Goal: Book appointment/travel/reservation

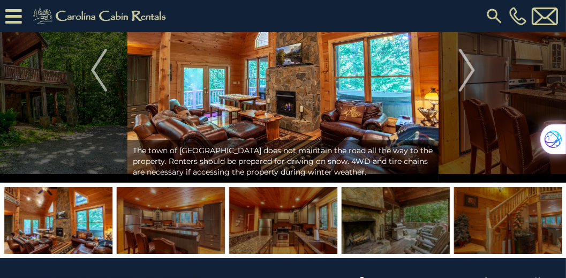
scroll to position [61, 0]
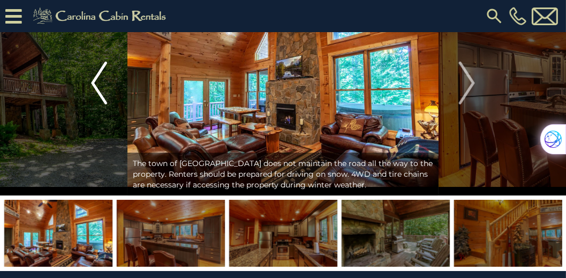
click at [96, 86] on img "Previous" at bounding box center [99, 83] width 16 height 43
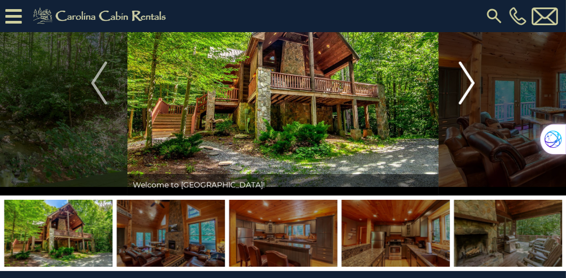
click at [474, 84] on img "Next" at bounding box center [467, 83] width 16 height 43
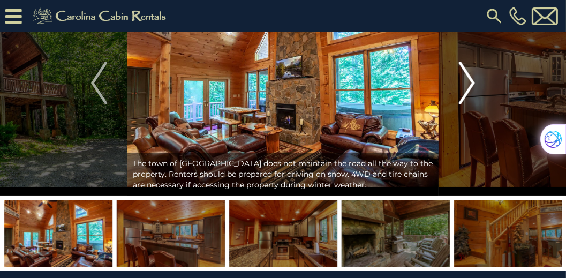
click at [474, 84] on img "Next" at bounding box center [467, 83] width 16 height 43
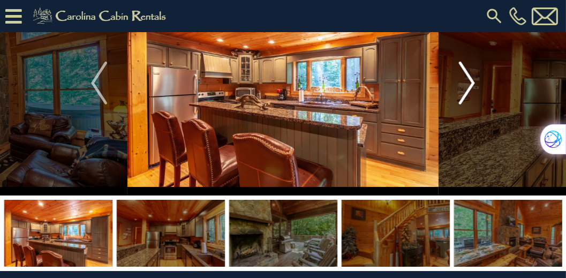
click at [474, 84] on img "Next" at bounding box center [467, 83] width 16 height 43
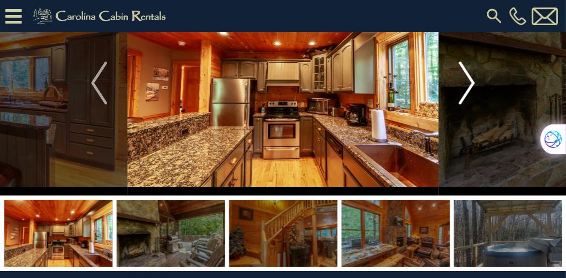
click at [474, 84] on img "Next" at bounding box center [467, 83] width 16 height 43
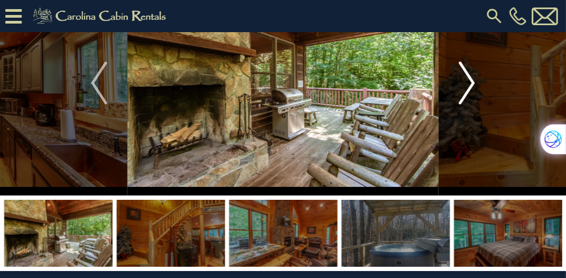
click at [474, 84] on img "Next" at bounding box center [467, 83] width 16 height 43
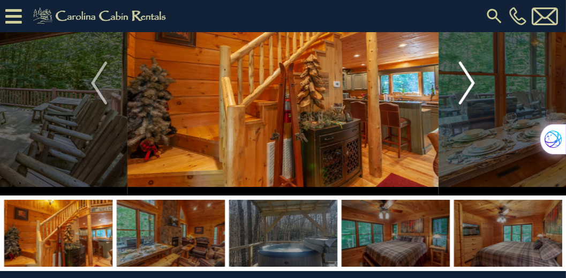
click at [474, 84] on img "Next" at bounding box center [467, 83] width 16 height 43
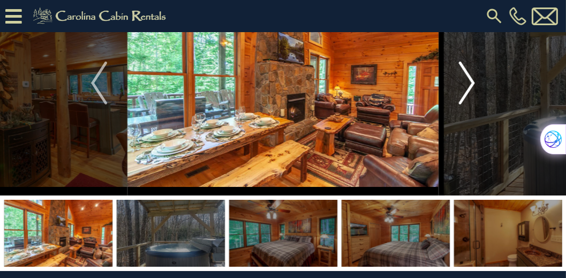
click at [474, 84] on img "Next" at bounding box center [467, 83] width 16 height 43
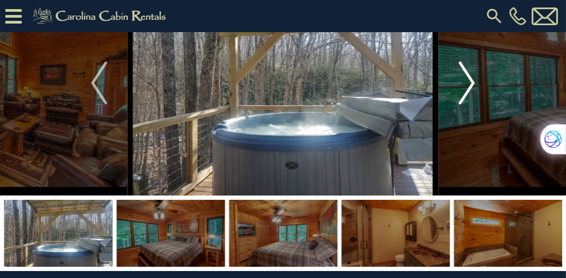
click at [474, 84] on img "Next" at bounding box center [467, 83] width 16 height 43
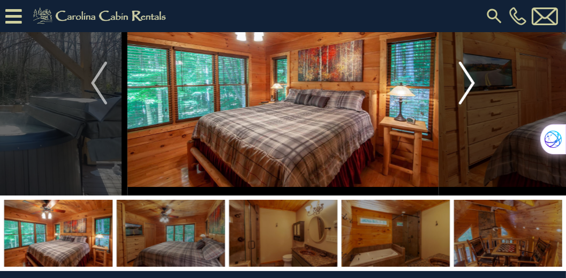
click at [474, 84] on img "Next" at bounding box center [467, 83] width 16 height 43
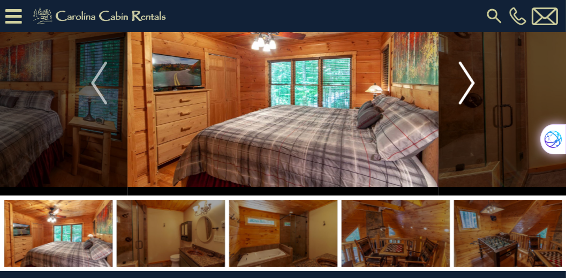
click at [474, 84] on img "Next" at bounding box center [467, 83] width 16 height 43
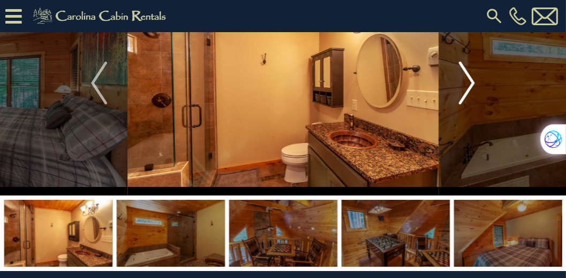
click at [474, 84] on img "Next" at bounding box center [467, 83] width 16 height 43
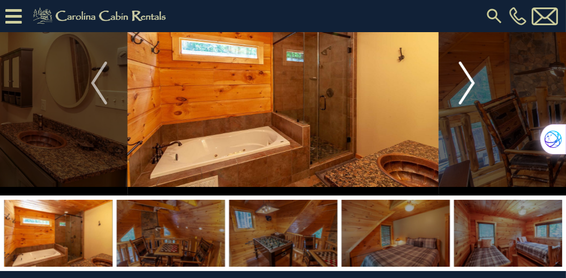
click at [474, 84] on img "Next" at bounding box center [467, 83] width 16 height 43
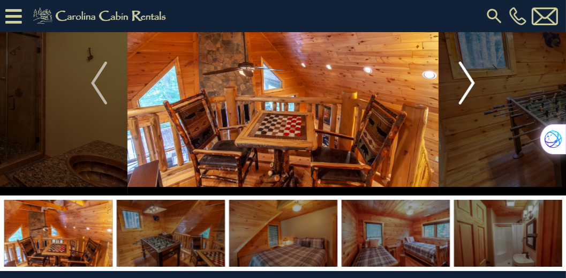
click at [474, 84] on img "Next" at bounding box center [467, 83] width 16 height 43
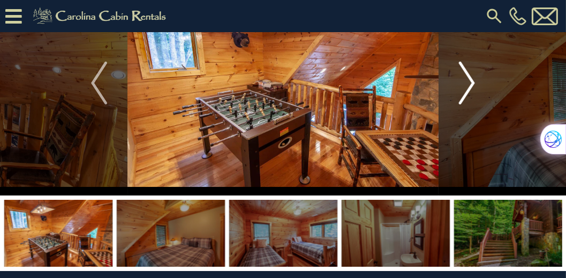
click at [474, 84] on img "Next" at bounding box center [467, 83] width 16 height 43
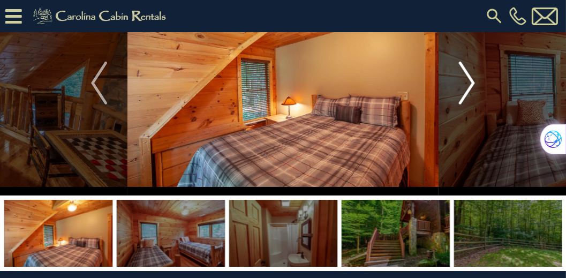
click at [474, 84] on img "Next" at bounding box center [467, 83] width 16 height 43
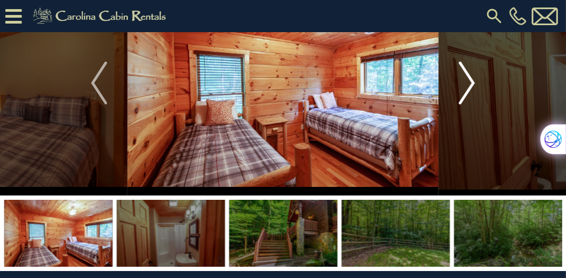
click at [474, 84] on img "Next" at bounding box center [467, 83] width 16 height 43
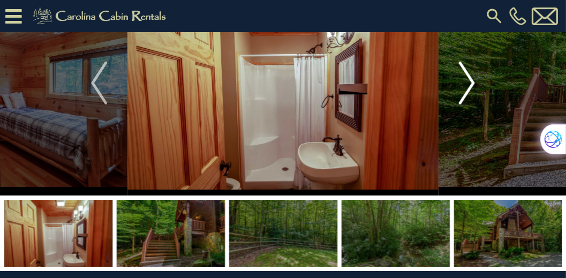
click at [474, 84] on img "Next" at bounding box center [467, 83] width 16 height 43
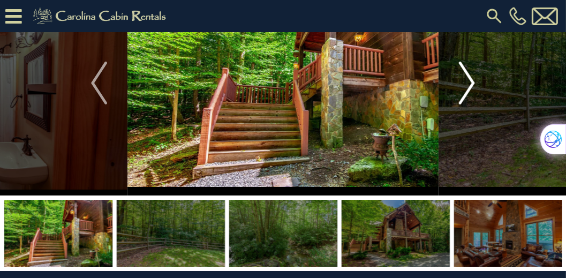
click at [474, 84] on img "Next" at bounding box center [467, 83] width 16 height 43
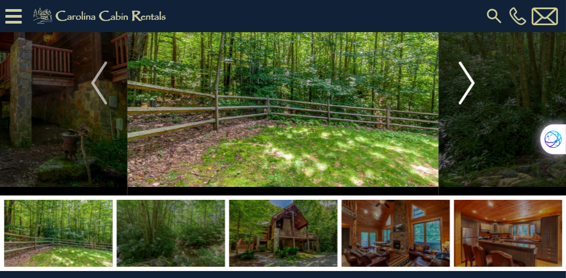
click at [474, 84] on img "Next" at bounding box center [467, 83] width 16 height 43
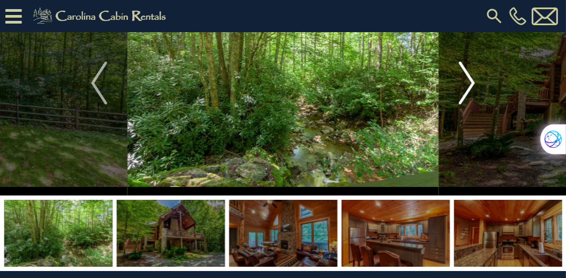
click at [474, 84] on img "Next" at bounding box center [467, 83] width 16 height 43
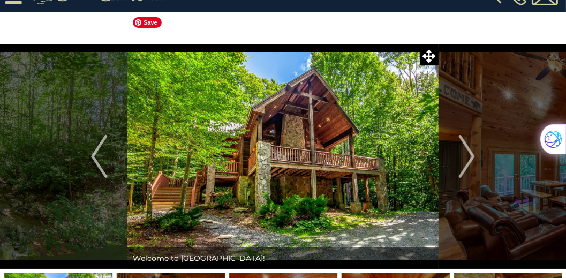
scroll to position [0, 0]
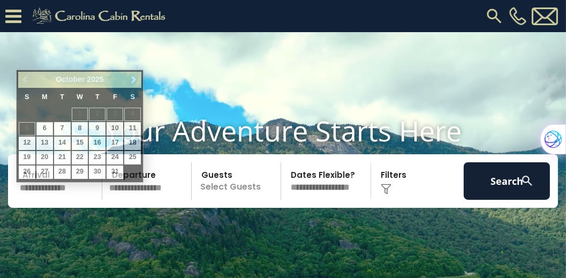
click at [62, 197] on input "text" at bounding box center [59, 180] width 86 height 37
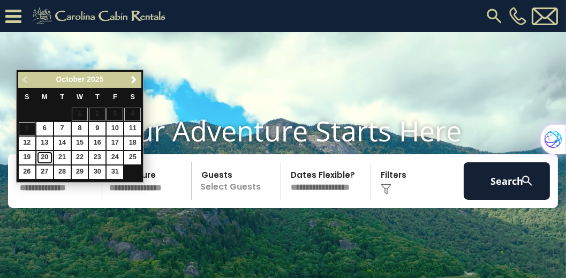
click at [46, 153] on link "20" at bounding box center [44, 157] width 17 height 13
type input "********"
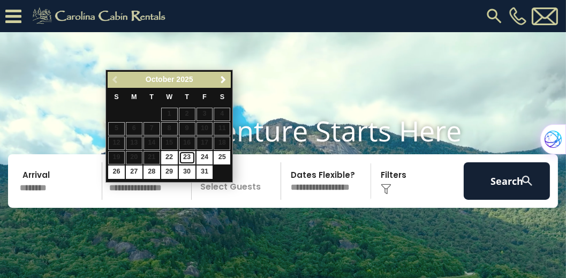
click at [185, 153] on link "23" at bounding box center [187, 157] width 17 height 13
type input "********"
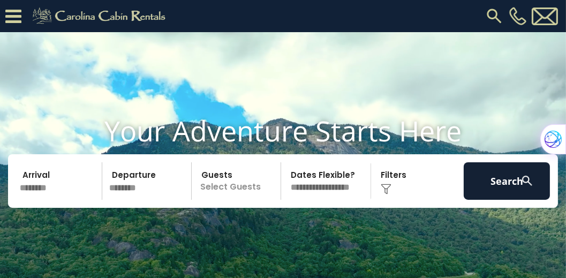
click at [245, 193] on p "Select Guests" at bounding box center [238, 180] width 86 height 37
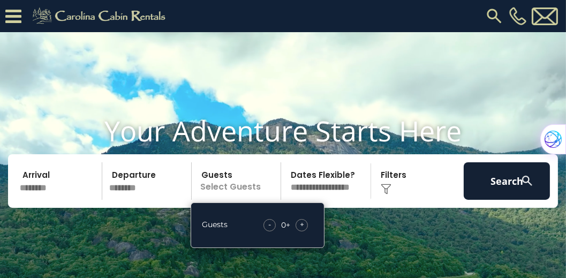
click at [301, 230] on span "+" at bounding box center [302, 224] width 4 height 11
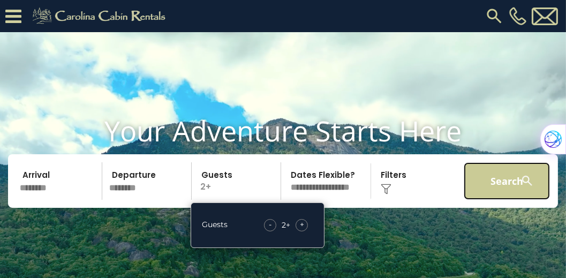
click at [518, 200] on button "Search" at bounding box center [507, 180] width 86 height 37
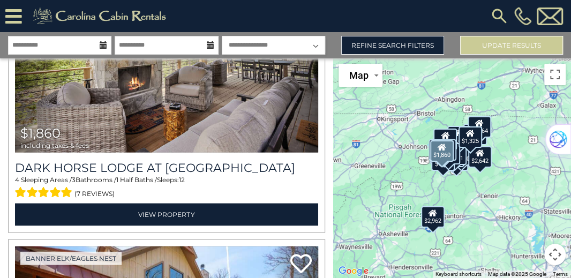
scroll to position [918, 0]
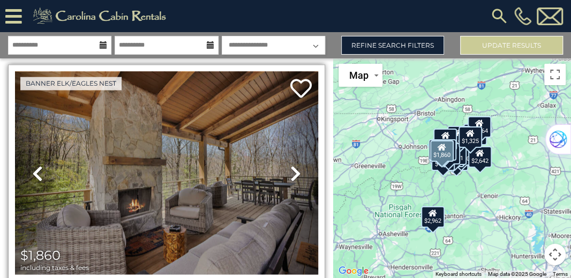
click at [295, 164] on icon at bounding box center [295, 172] width 11 height 17
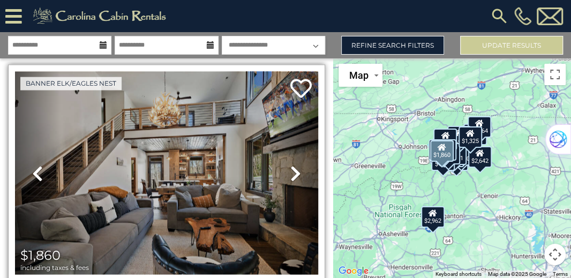
click at [295, 164] on icon at bounding box center [295, 172] width 11 height 17
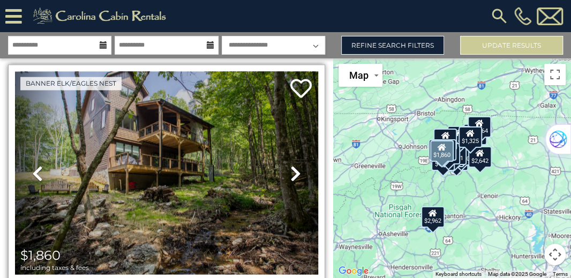
click at [295, 164] on icon at bounding box center [295, 172] width 11 height 17
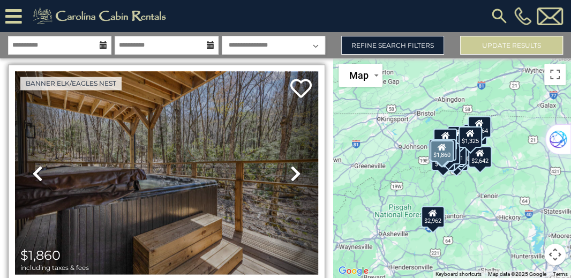
click at [295, 164] on icon at bounding box center [295, 172] width 11 height 17
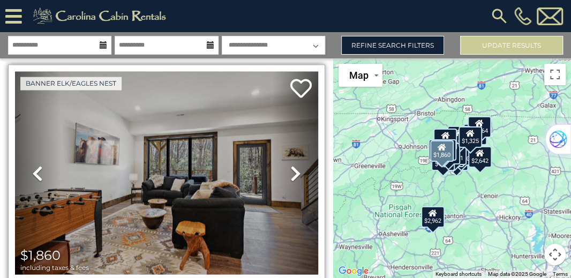
click at [295, 164] on icon at bounding box center [295, 172] width 11 height 17
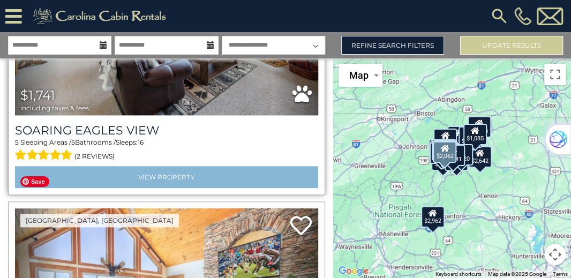
scroll to position [4681, 0]
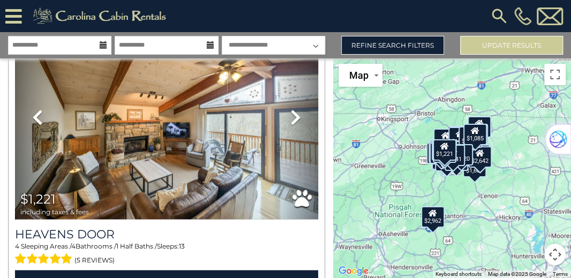
scroll to position [8693, 0]
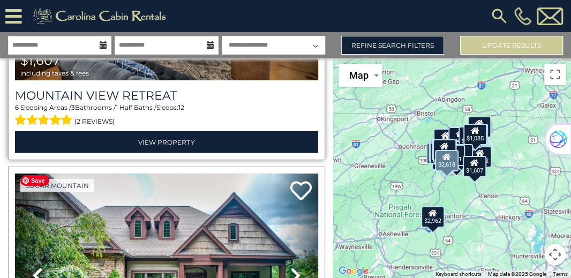
scroll to position [17513, 0]
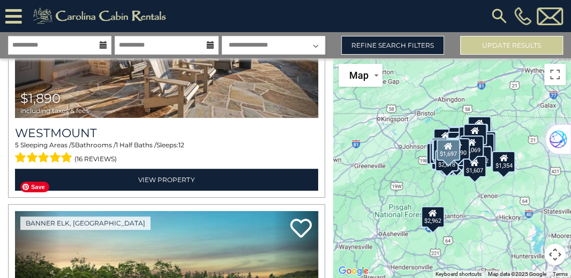
scroll to position [26332, 0]
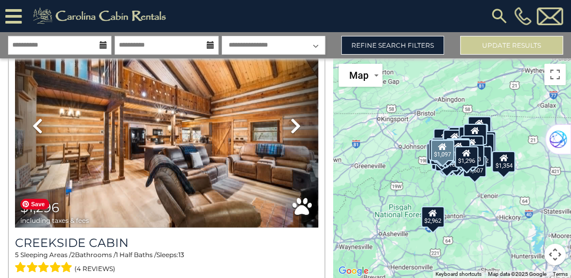
scroll to position [29178, 0]
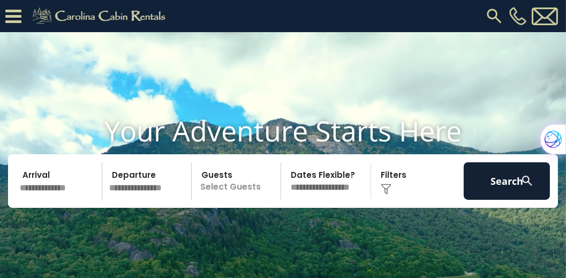
click at [43, 197] on input "text" at bounding box center [59, 180] width 86 height 37
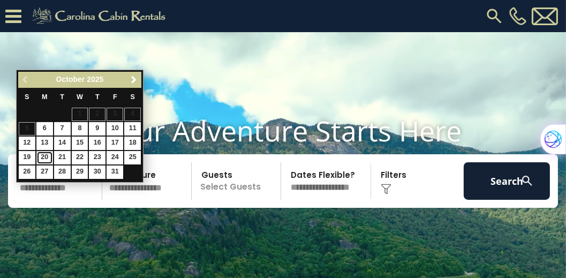
click at [46, 155] on link "20" at bounding box center [44, 157] width 17 height 13
type input "********"
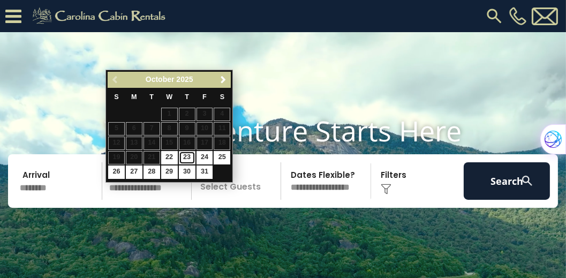
click at [192, 156] on link "23" at bounding box center [187, 157] width 17 height 13
type input "********"
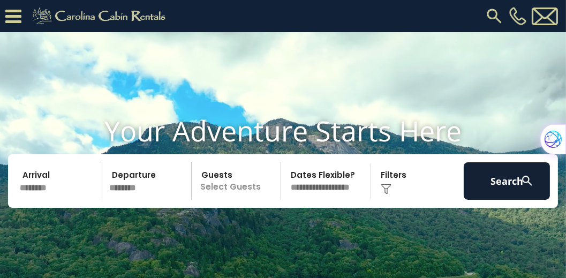
click at [246, 195] on p "Select Guests" at bounding box center [238, 180] width 86 height 37
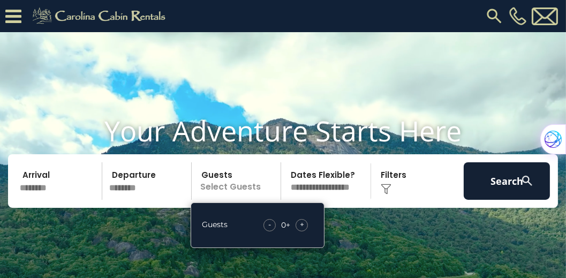
click at [304, 230] on span "+" at bounding box center [302, 224] width 4 height 11
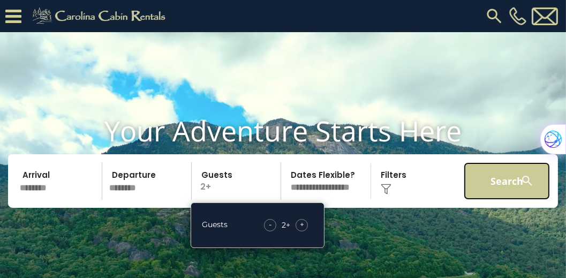
click at [505, 200] on button "Search" at bounding box center [507, 180] width 86 height 37
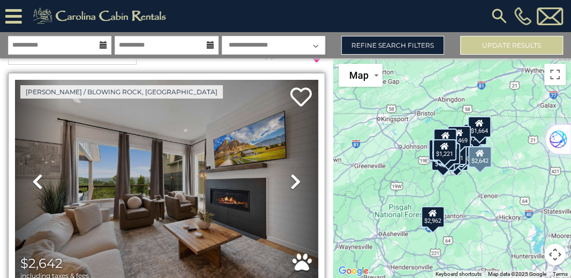
scroll to position [31, 0]
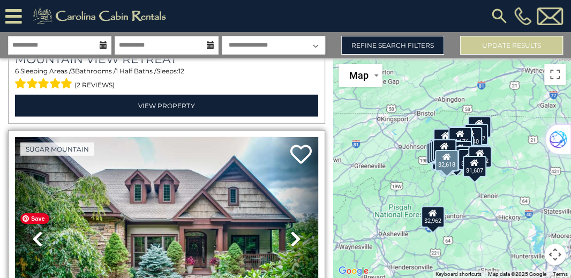
scroll to position [17513, 0]
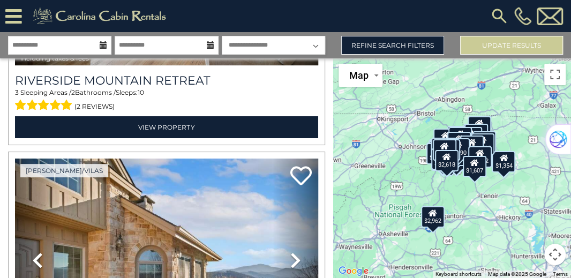
scroll to position [26273, 0]
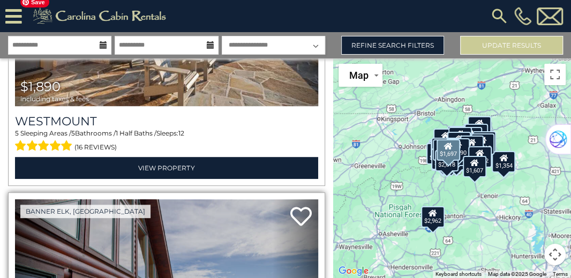
scroll to position [26332, 0]
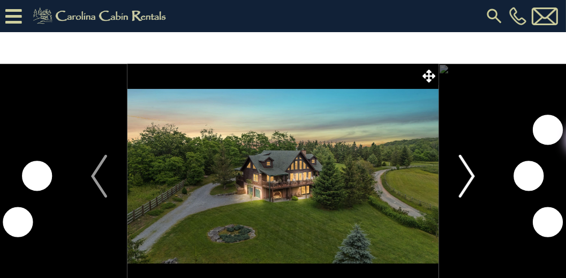
click at [471, 177] on img "Next" at bounding box center [467, 176] width 16 height 43
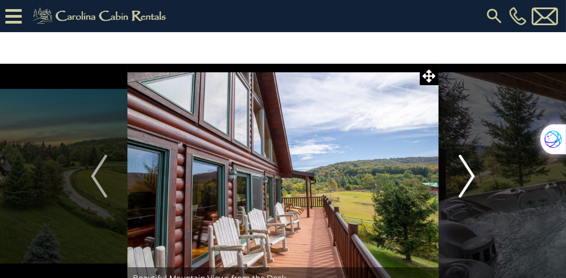
click at [471, 177] on img "Next" at bounding box center [467, 176] width 16 height 43
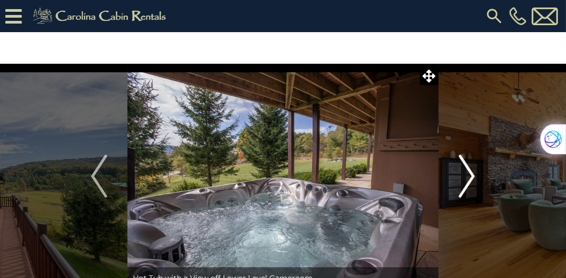
click at [471, 177] on img "Next" at bounding box center [467, 176] width 16 height 43
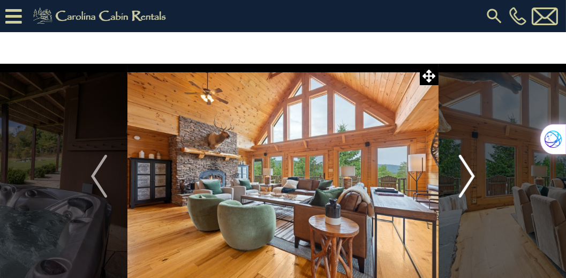
click at [471, 177] on img "Next" at bounding box center [467, 176] width 16 height 43
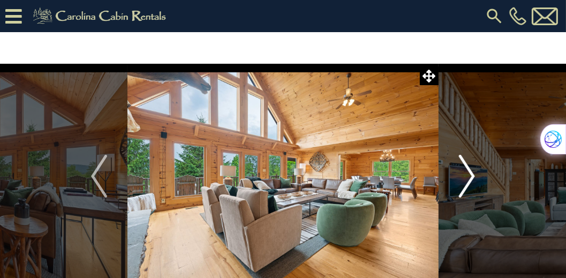
click at [471, 177] on img "Next" at bounding box center [467, 176] width 16 height 43
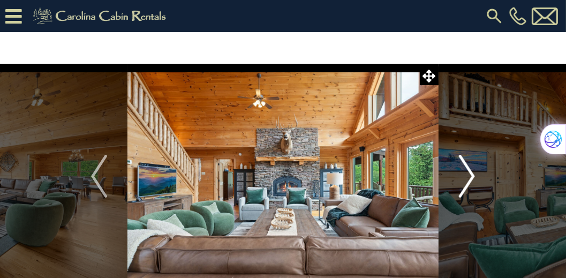
click at [471, 177] on img "Next" at bounding box center [467, 176] width 16 height 43
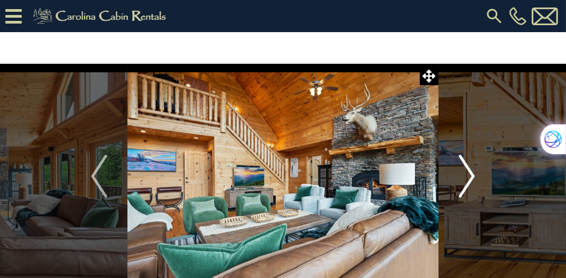
click at [471, 177] on img "Next" at bounding box center [467, 176] width 16 height 43
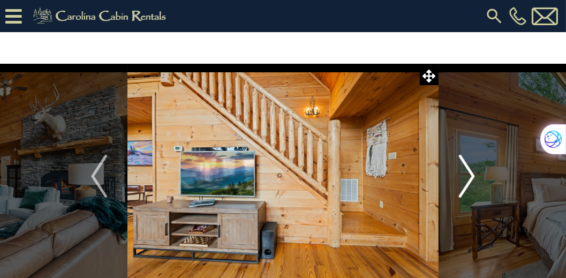
click at [471, 177] on img "Next" at bounding box center [467, 176] width 16 height 43
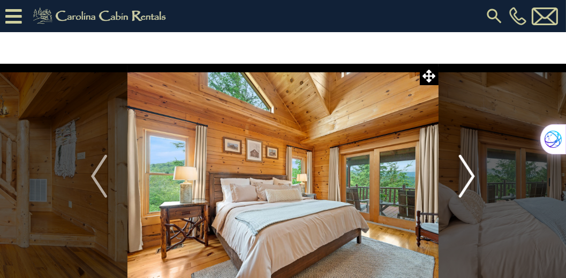
click at [471, 177] on img "Next" at bounding box center [467, 176] width 16 height 43
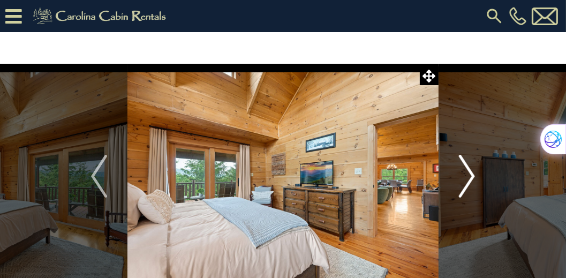
click at [471, 177] on img "Next" at bounding box center [467, 176] width 16 height 43
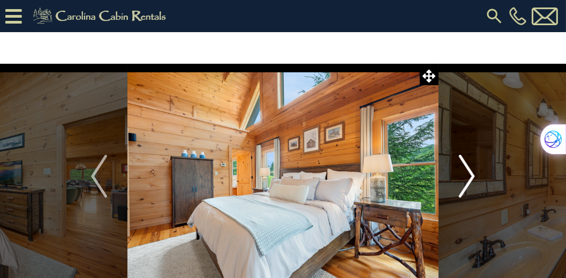
click at [471, 177] on img "Next" at bounding box center [467, 176] width 16 height 43
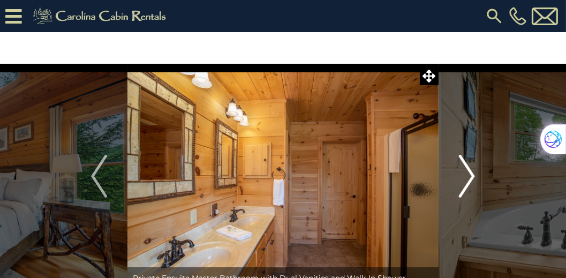
click at [471, 177] on img "Next" at bounding box center [467, 176] width 16 height 43
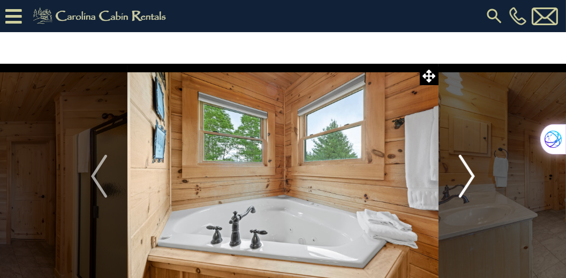
click at [471, 177] on img "Next" at bounding box center [467, 176] width 16 height 43
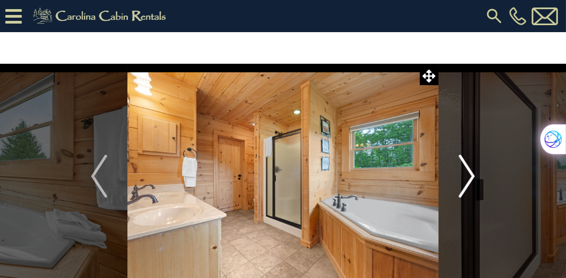
click at [471, 177] on img "Next" at bounding box center [467, 176] width 16 height 43
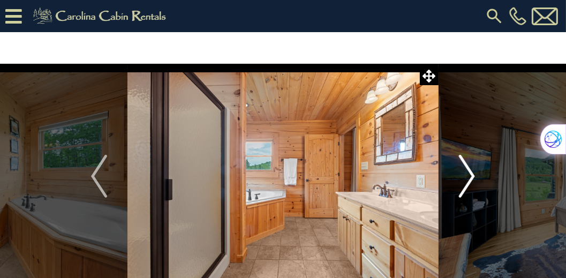
click at [471, 177] on img "Next" at bounding box center [467, 176] width 16 height 43
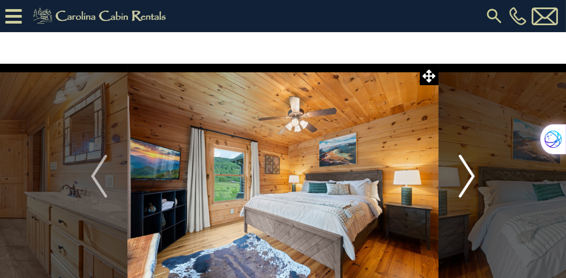
click at [471, 177] on img "Next" at bounding box center [467, 176] width 16 height 43
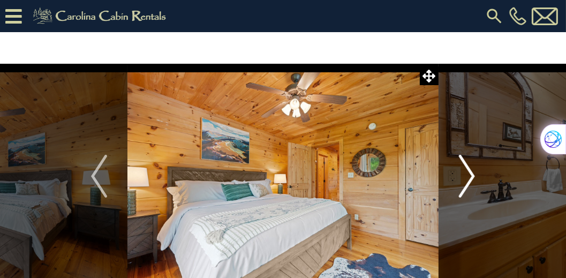
click at [471, 177] on img "Next" at bounding box center [467, 176] width 16 height 43
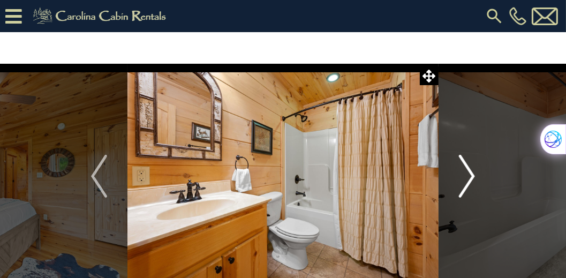
click at [471, 177] on img "Next" at bounding box center [467, 176] width 16 height 43
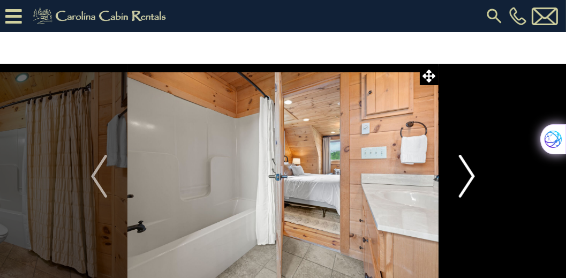
click at [471, 177] on img "Next" at bounding box center [467, 176] width 16 height 43
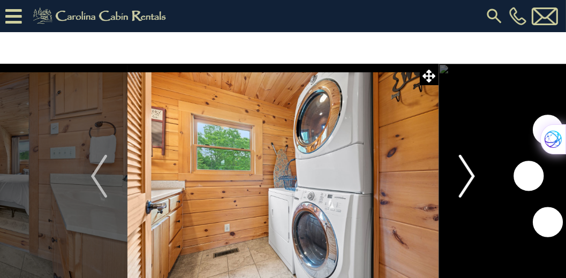
click at [471, 177] on img "Next" at bounding box center [467, 176] width 16 height 43
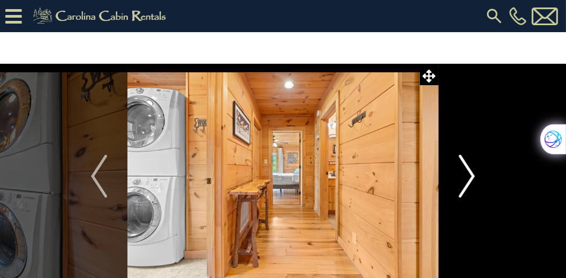
click at [471, 177] on img "Next" at bounding box center [467, 176] width 16 height 43
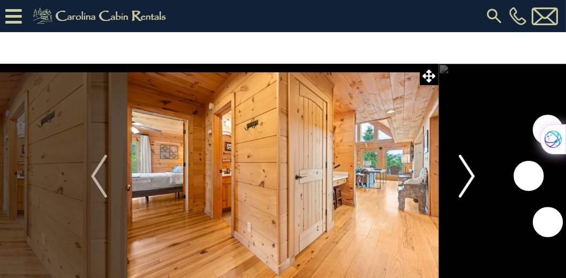
click at [471, 177] on img "Next" at bounding box center [467, 176] width 16 height 43
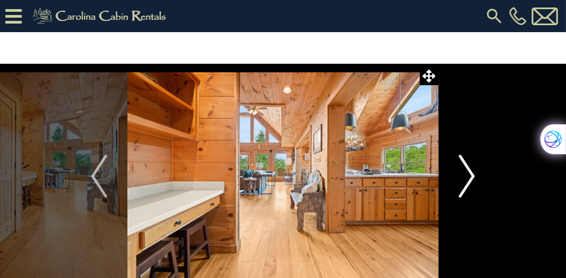
click at [471, 177] on img "Next" at bounding box center [467, 176] width 16 height 43
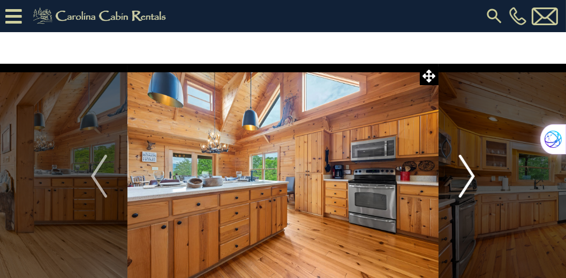
click at [471, 177] on img "Next" at bounding box center [467, 176] width 16 height 43
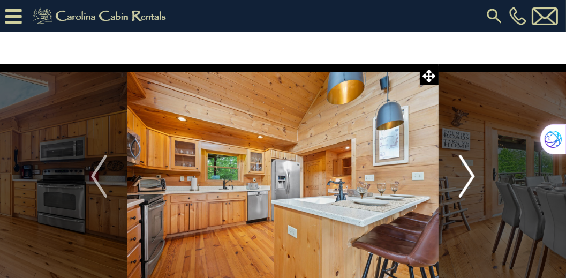
click at [471, 177] on img "Next" at bounding box center [467, 176] width 16 height 43
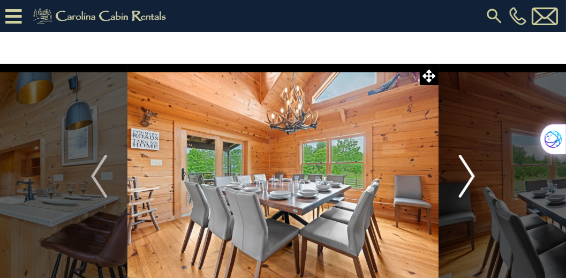
click at [471, 177] on img "Next" at bounding box center [467, 176] width 16 height 43
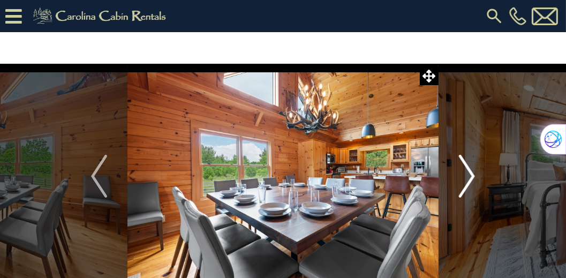
click at [471, 177] on img "Next" at bounding box center [467, 176] width 16 height 43
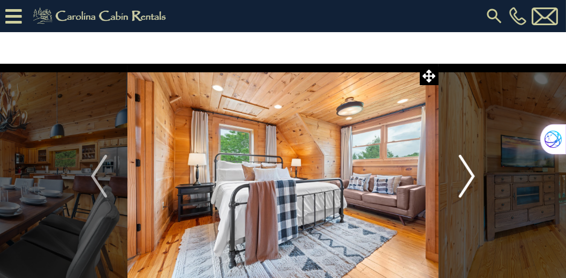
click at [471, 177] on img "Next" at bounding box center [467, 176] width 16 height 43
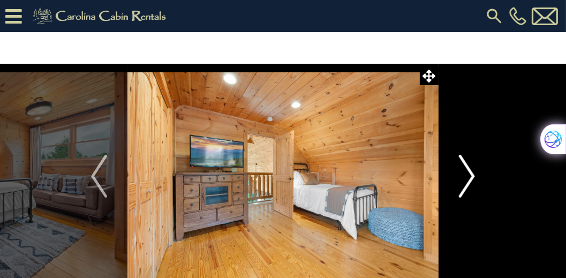
click at [471, 177] on img "Next" at bounding box center [467, 176] width 16 height 43
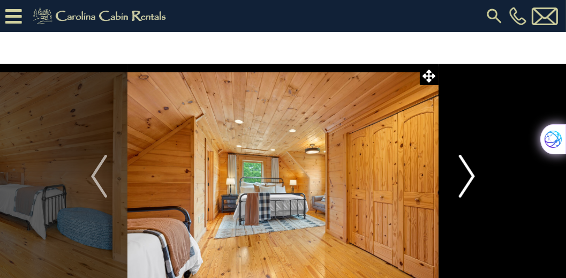
click at [471, 177] on img "Next" at bounding box center [467, 176] width 16 height 43
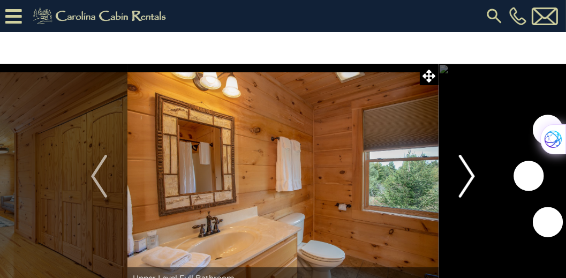
click at [471, 177] on img "Next" at bounding box center [467, 176] width 16 height 43
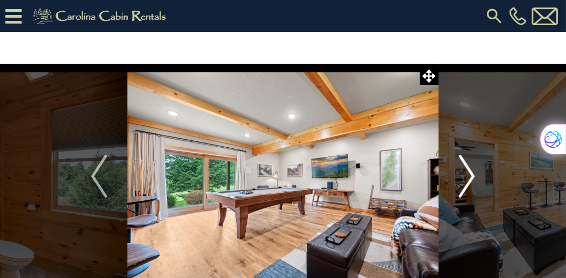
click at [471, 177] on img "Next" at bounding box center [467, 176] width 16 height 43
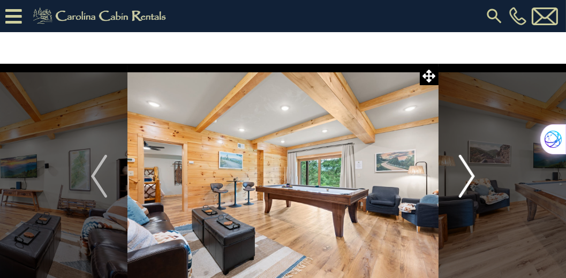
click at [471, 177] on img "Next" at bounding box center [467, 176] width 16 height 43
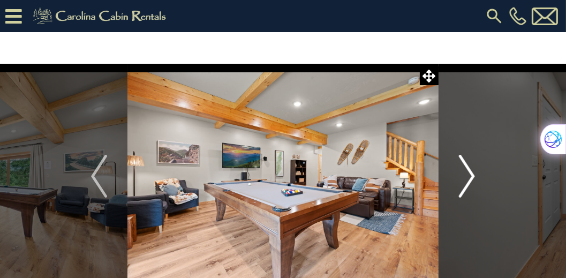
click at [471, 177] on img "Next" at bounding box center [467, 176] width 16 height 43
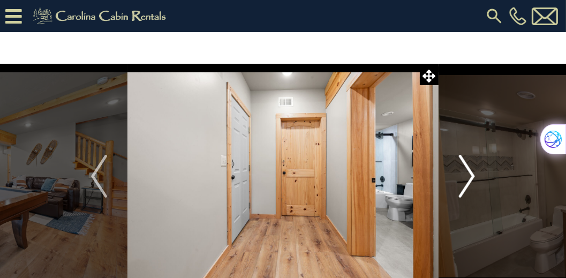
click at [471, 177] on img "Next" at bounding box center [467, 176] width 16 height 43
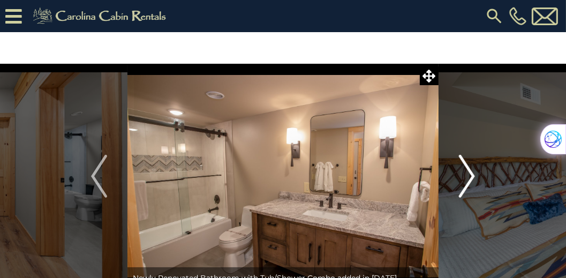
click at [471, 177] on img "Next" at bounding box center [467, 176] width 16 height 43
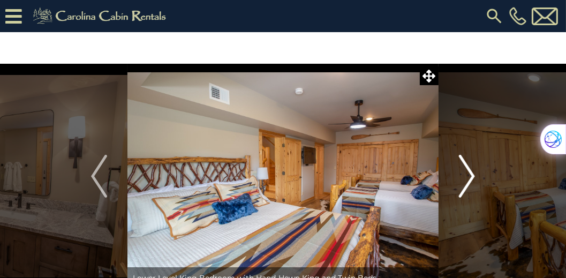
click at [471, 177] on img "Next" at bounding box center [467, 176] width 16 height 43
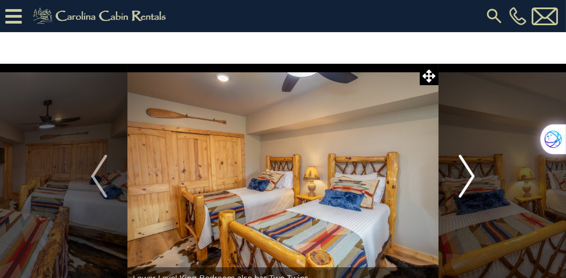
click at [471, 177] on img "Next" at bounding box center [467, 176] width 16 height 43
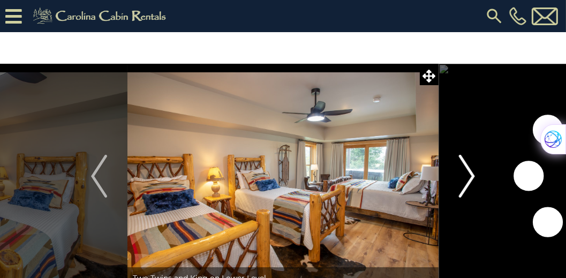
click at [471, 177] on img "Next" at bounding box center [467, 176] width 16 height 43
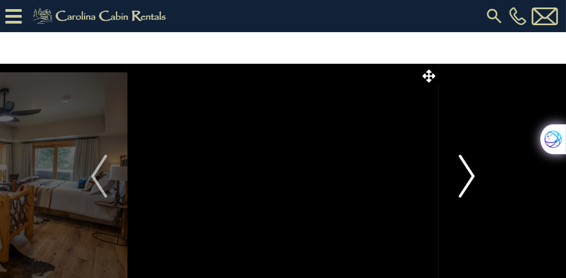
click at [471, 177] on img "Next" at bounding box center [467, 176] width 16 height 43
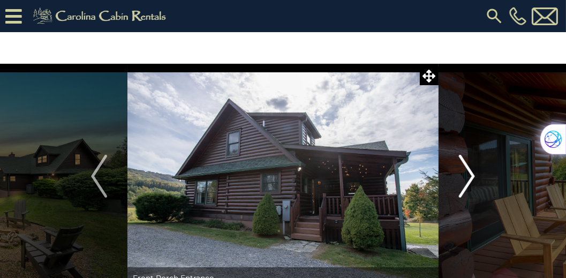
click at [471, 177] on img "Next" at bounding box center [467, 176] width 16 height 43
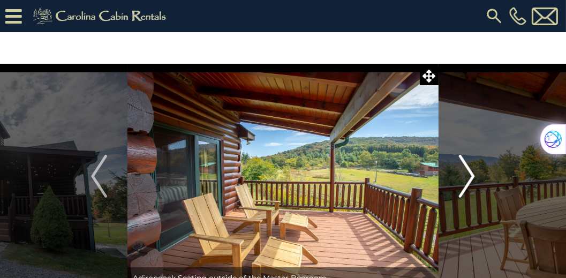
click at [471, 177] on img "Next" at bounding box center [467, 176] width 16 height 43
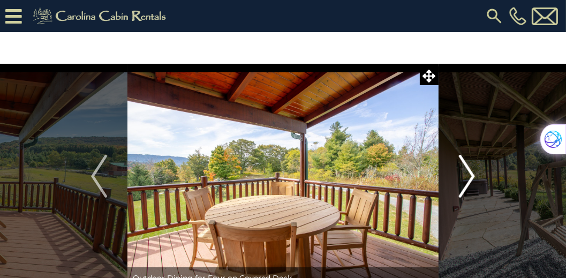
click at [471, 177] on img "Next" at bounding box center [467, 176] width 16 height 43
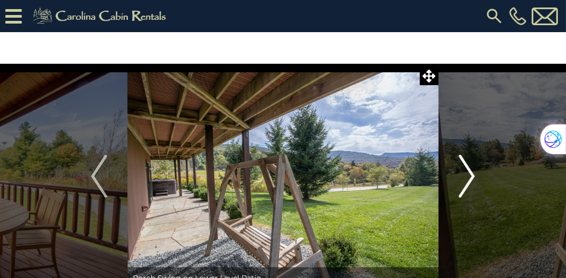
click at [471, 177] on img "Next" at bounding box center [467, 176] width 16 height 43
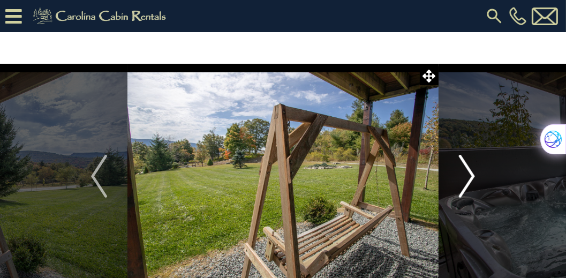
click at [471, 177] on img "Next" at bounding box center [467, 176] width 16 height 43
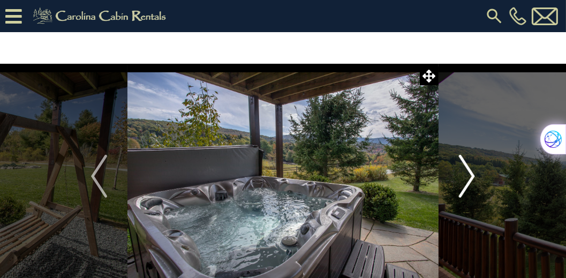
click at [471, 177] on img "Next" at bounding box center [467, 176] width 16 height 43
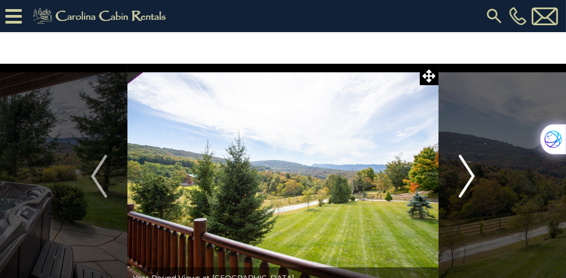
click at [471, 177] on img "Next" at bounding box center [467, 176] width 16 height 43
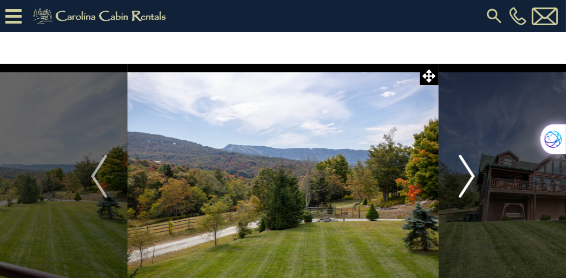
click at [471, 177] on img "Next" at bounding box center [467, 176] width 16 height 43
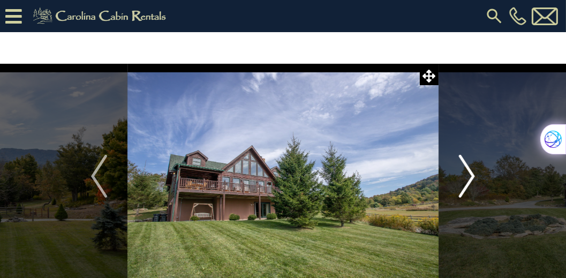
click at [471, 177] on img "Next" at bounding box center [467, 176] width 16 height 43
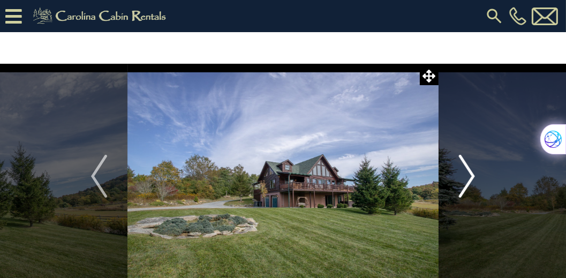
click at [471, 177] on img "Next" at bounding box center [467, 176] width 16 height 43
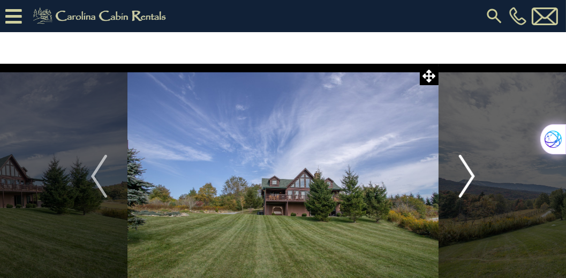
click at [471, 177] on img "Next" at bounding box center [467, 176] width 16 height 43
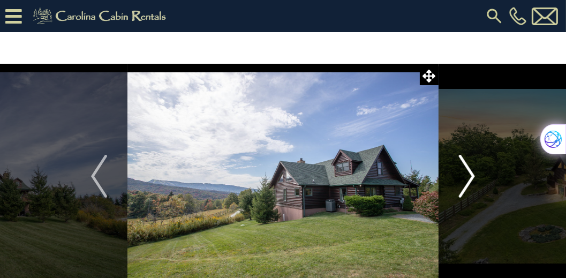
click at [471, 177] on img "Next" at bounding box center [467, 176] width 16 height 43
